Goal: Transaction & Acquisition: Purchase product/service

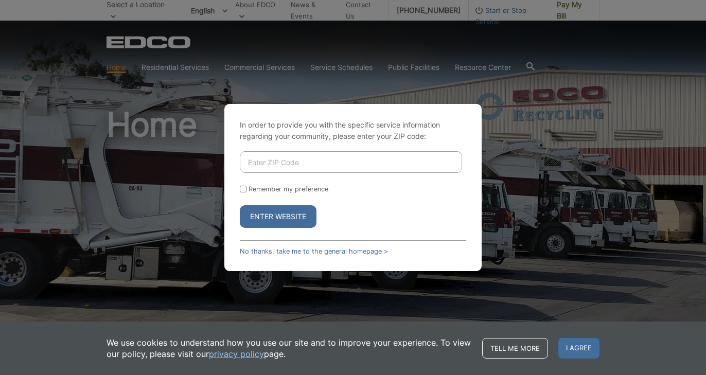
click at [374, 166] on input "Enter ZIP Code" at bounding box center [351, 162] width 222 height 22
type input "90620"
click at [283, 223] on button "Enter Website" at bounding box center [278, 216] width 77 height 23
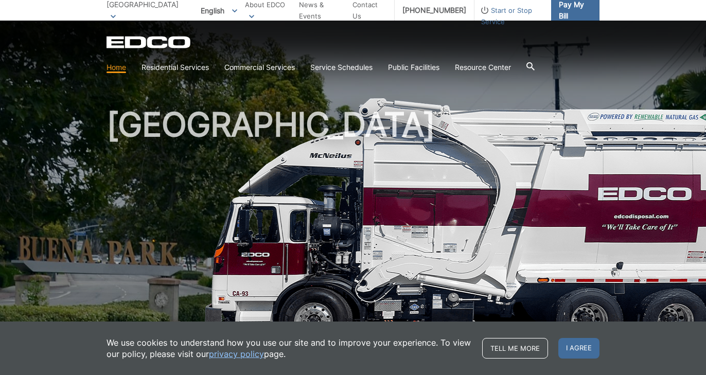
click at [565, 12] on span "Pay My Bill" at bounding box center [575, 10] width 32 height 23
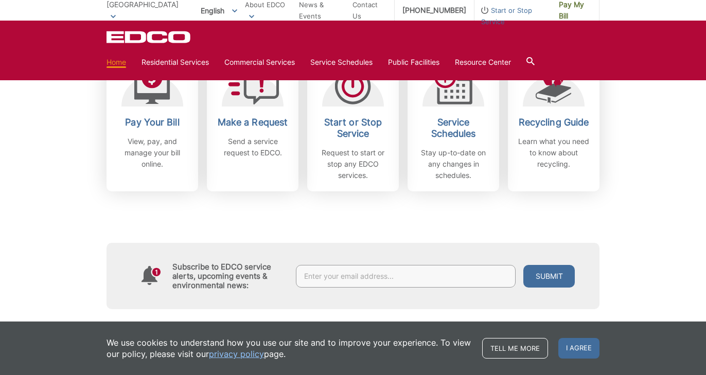
scroll to position [322, 0]
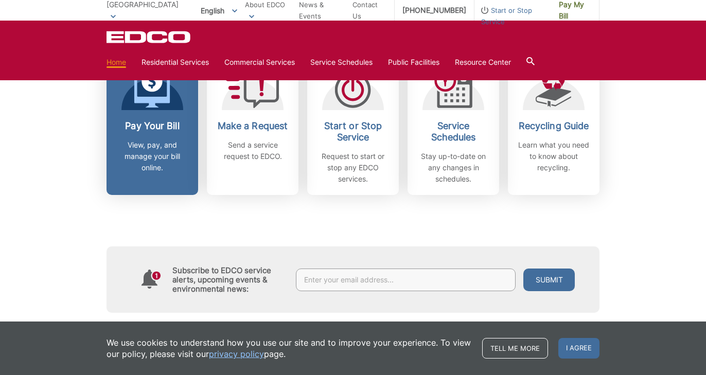
click at [159, 105] on icon at bounding box center [152, 89] width 36 height 37
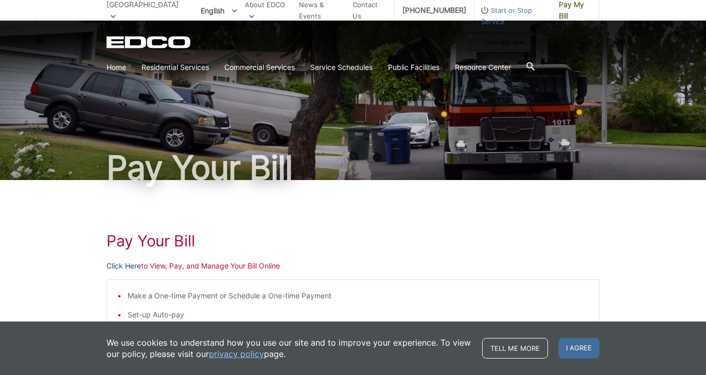
click at [137, 268] on link "Click Here" at bounding box center [123, 265] width 34 height 11
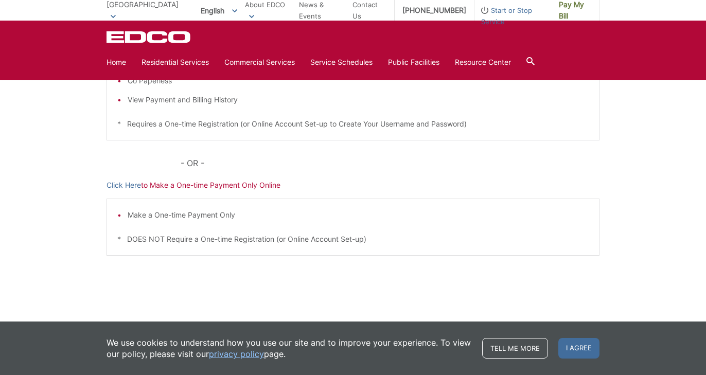
scroll to position [272, 0]
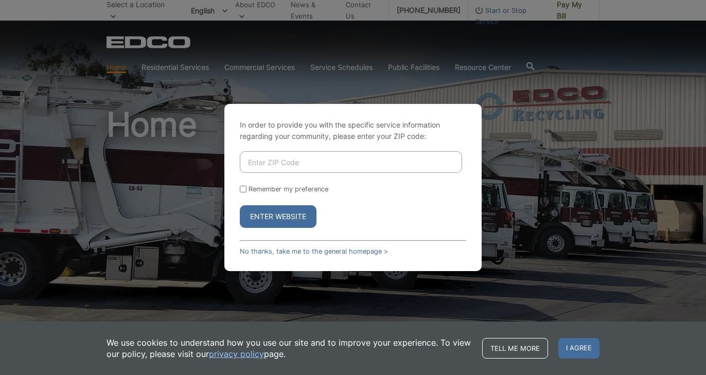
click at [344, 167] on input "Enter ZIP Code" at bounding box center [351, 162] width 222 height 22
type input "90620"
click at [296, 219] on button "Enter Website" at bounding box center [278, 216] width 77 height 23
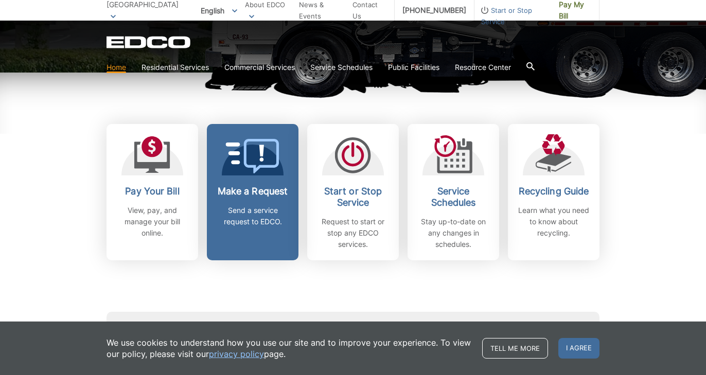
scroll to position [253, 0]
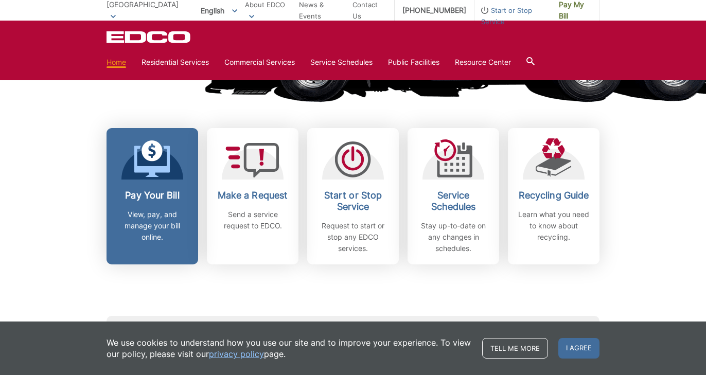
click at [147, 172] on icon at bounding box center [152, 161] width 36 height 31
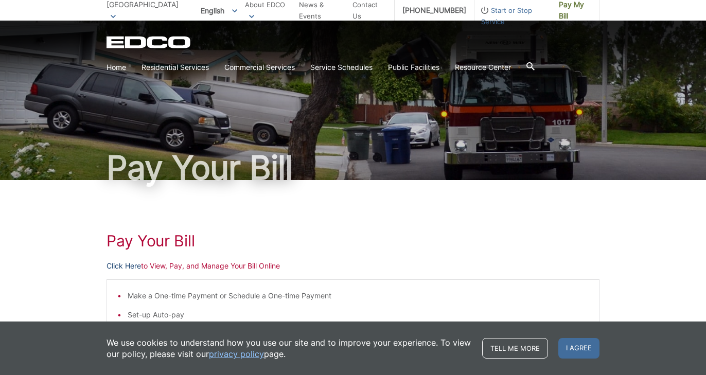
click at [131, 266] on link "Click Here" at bounding box center [123, 265] width 34 height 11
